Goal: Task Accomplishment & Management: Manage account settings

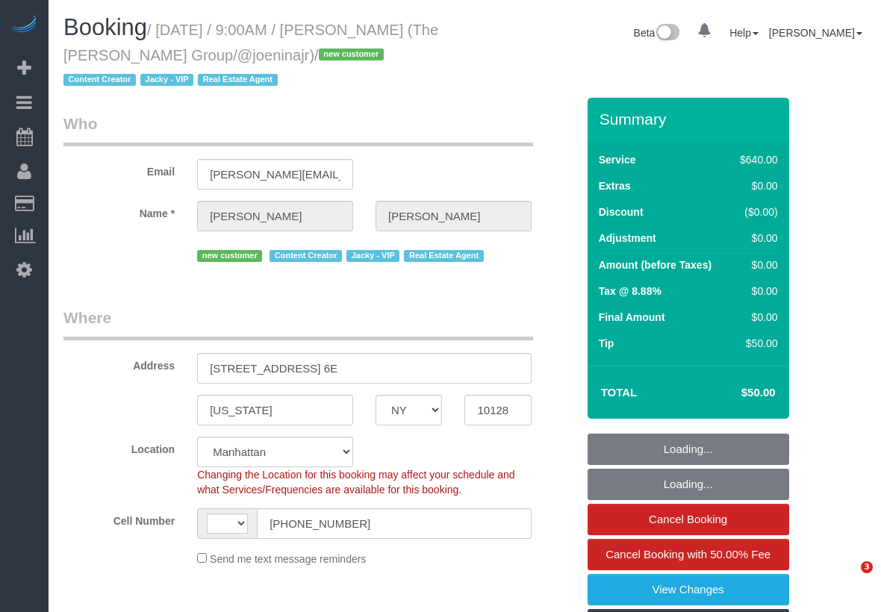
select select "NY"
select select "2"
select select "240"
select select "number:57"
select select "number:74"
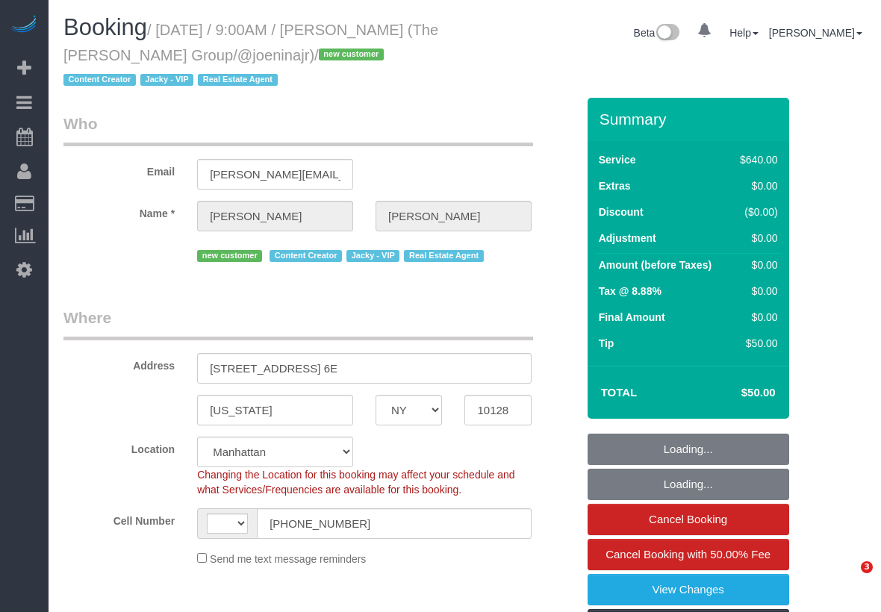
select select "number:15"
select select "number:6"
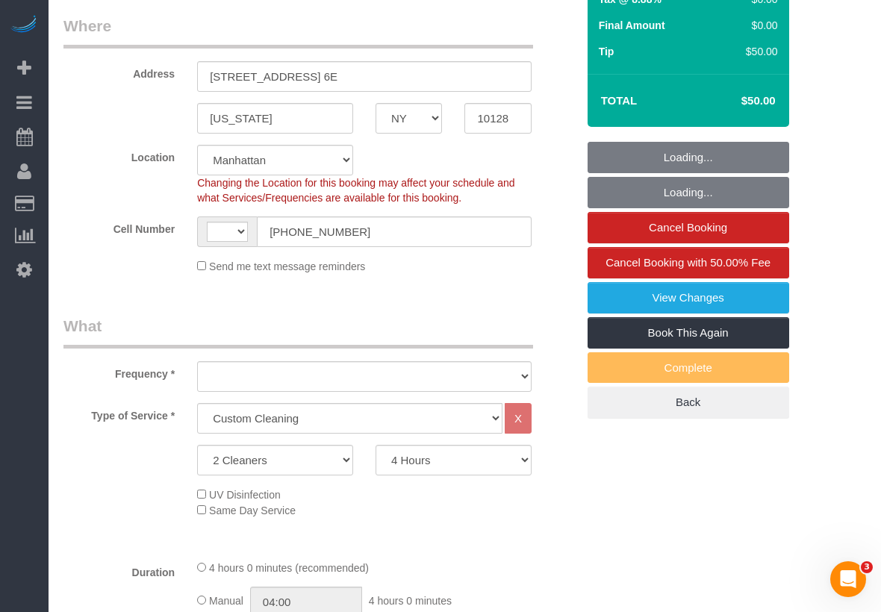
select select "string:US"
select select "object:974"
select select "spot1"
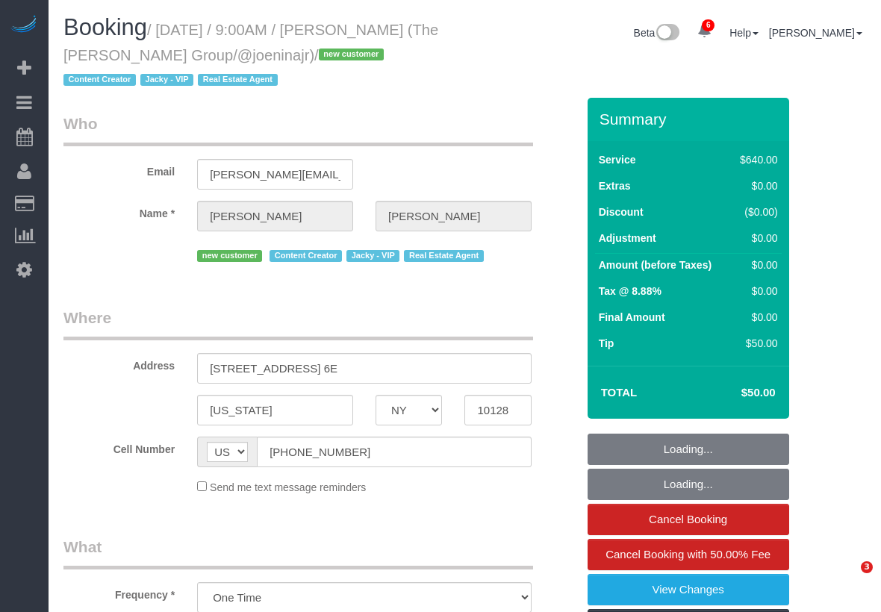
select select "NY"
select select "2"
select select "240"
select select "number:57"
select select "number:74"
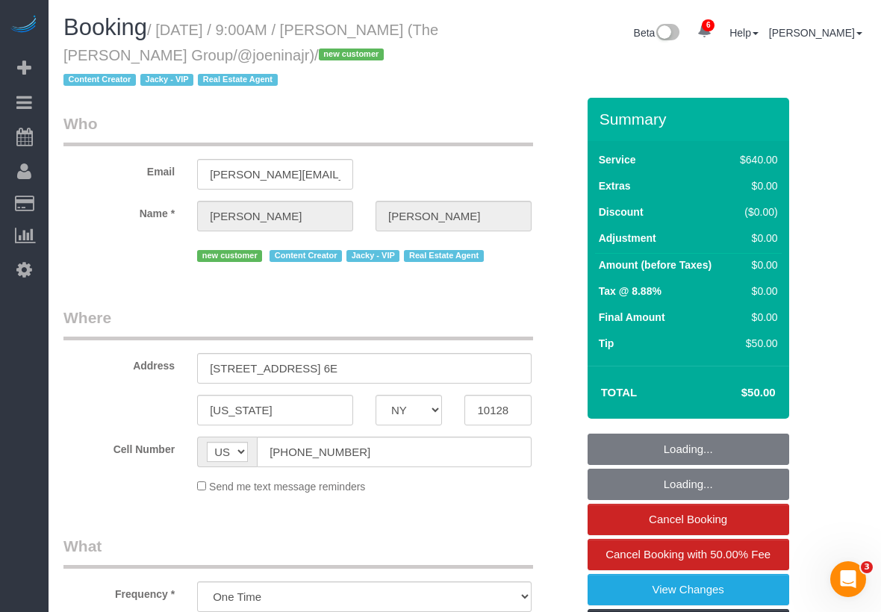
select select "number:15"
select select "number:6"
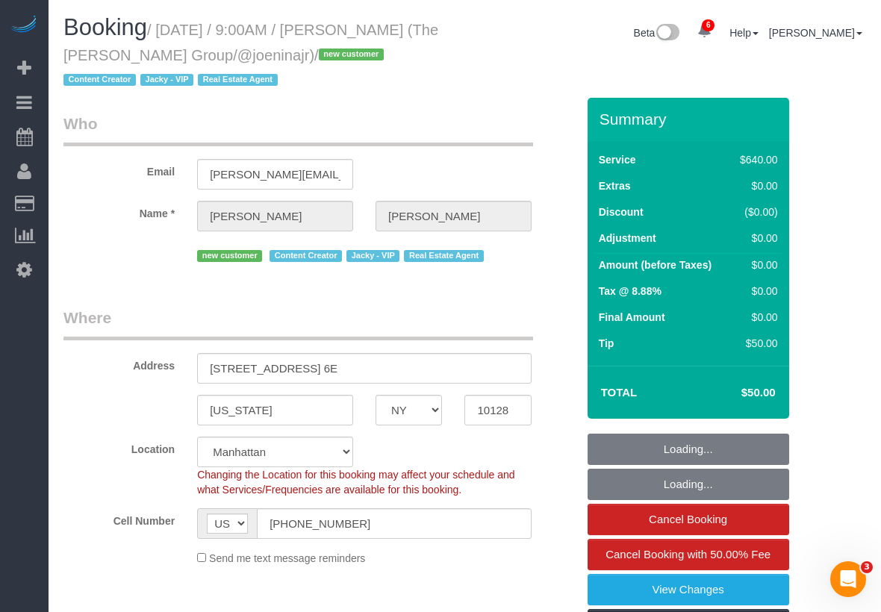
select select "string:stripe-pm_1Rtrwn4VGloSiKo7KLdqPVY6"
select select "object:974"
select select "spot1"
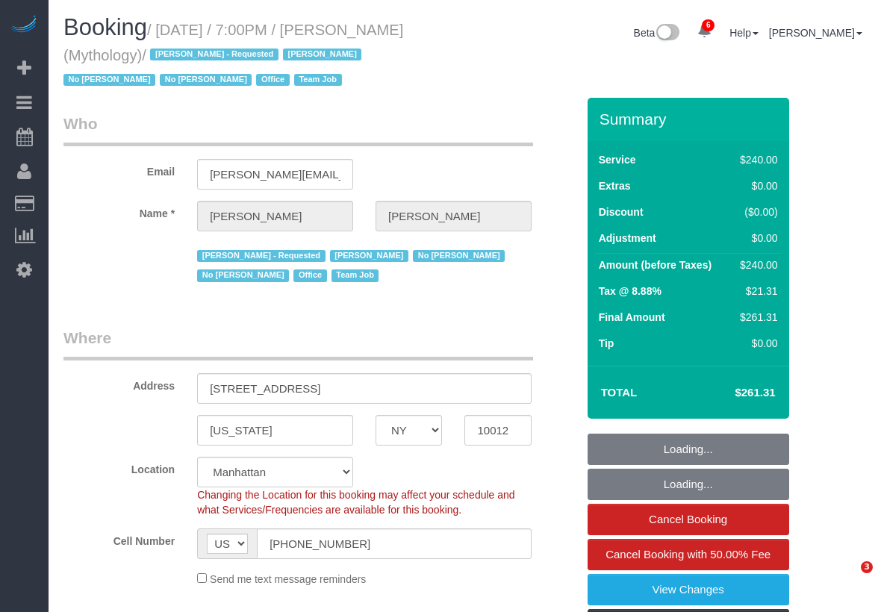
select select "NY"
select select "string:stripe-card_1F0CXe4VGloSiKo7V7BiKmvB"
select select "spot1"
select select "number:89"
select select "number:90"
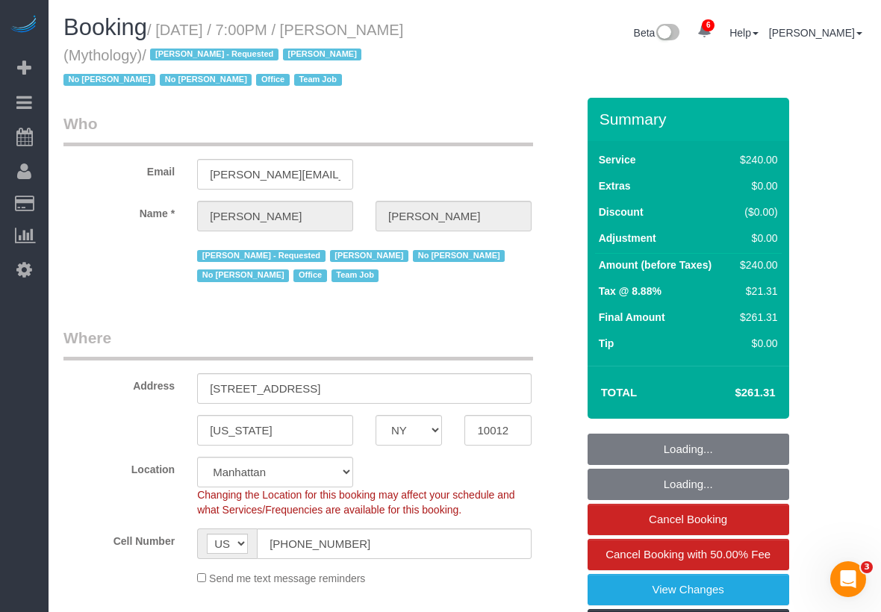
select select "number:15"
select select "number:7"
select select "object:865"
select select "2"
select select "120"
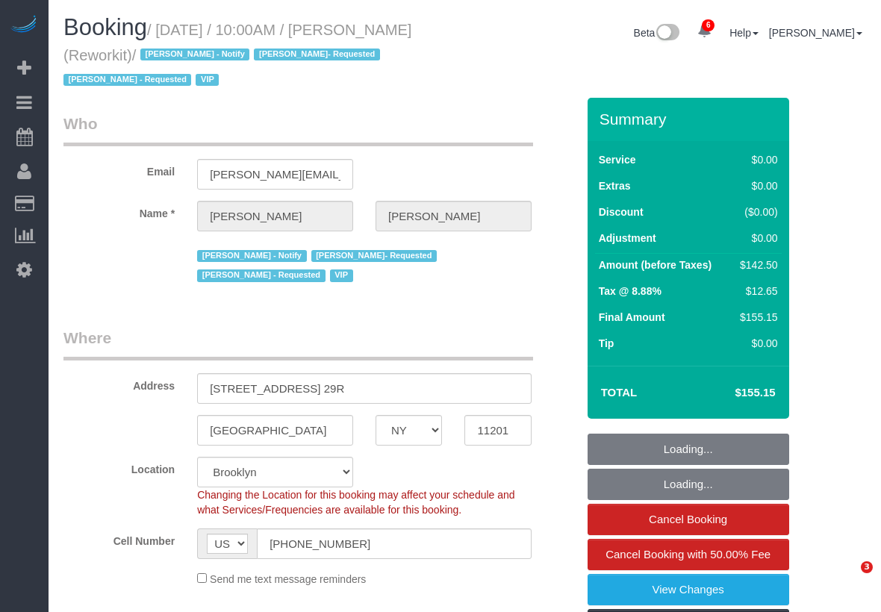
select select "NY"
select select "number:57"
select select "number:71"
select select "number:15"
select select "number:5"
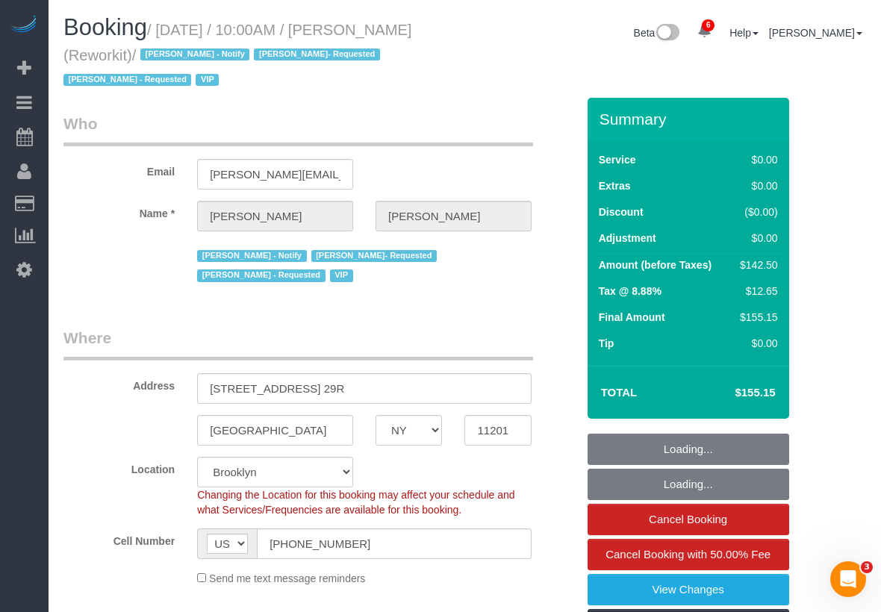
select select "string:stripe-pm_1RjR0j4VGloSiKo7tw3cB5oy"
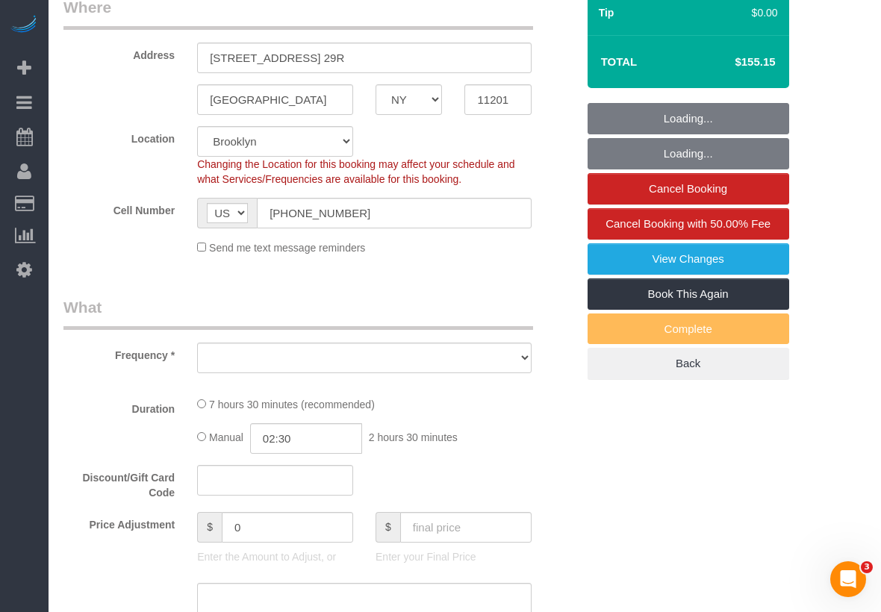
select select "object:846"
select select "61901"
select select "spot1"
select select "3"
